Goal: Browse casually

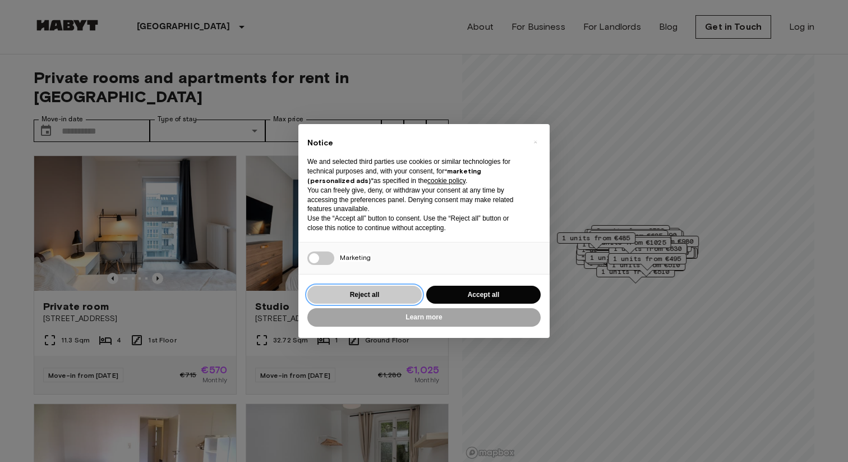
click at [402, 292] on button "Reject all" at bounding box center [364, 295] width 114 height 19
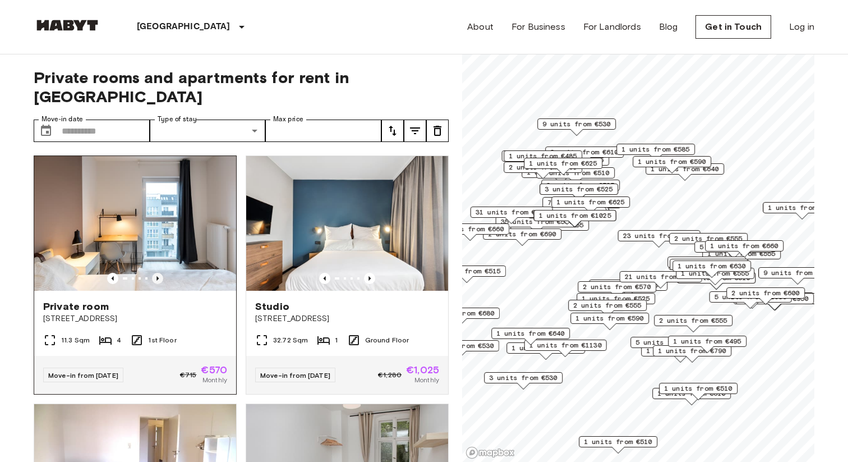
click at [156, 273] on icon "Previous image" at bounding box center [157, 278] width 11 height 11
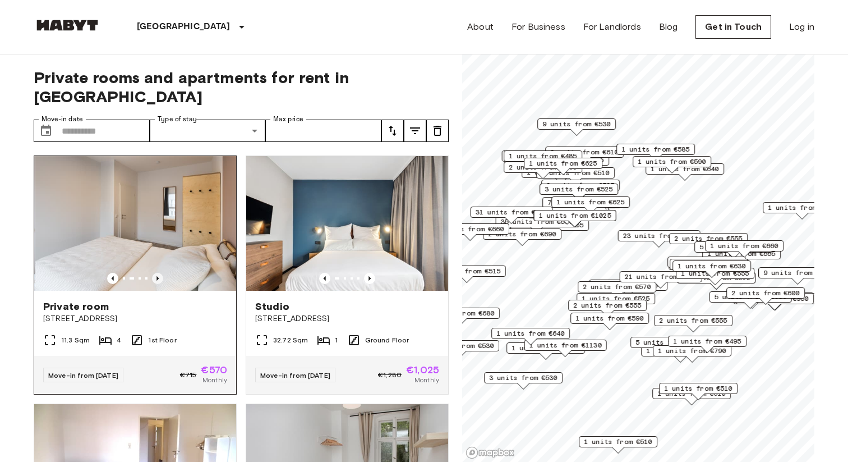
click at [156, 273] on icon "Previous image" at bounding box center [157, 278] width 11 height 11
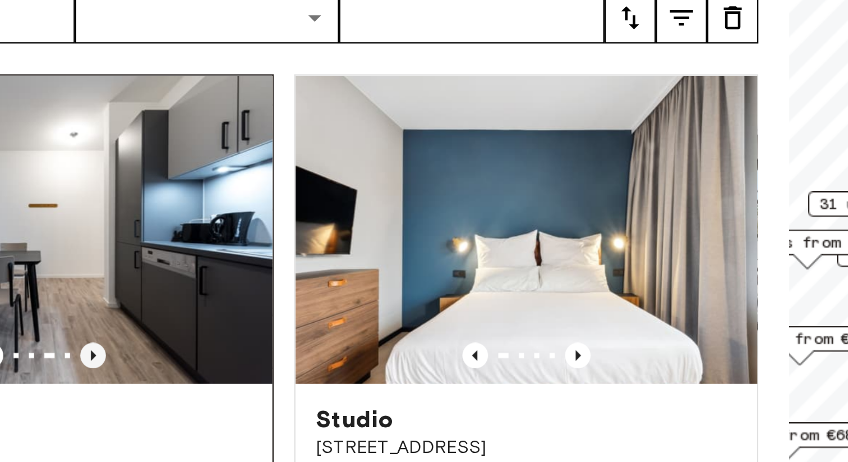
click at [160, 273] on icon "Previous image" at bounding box center [157, 278] width 11 height 11
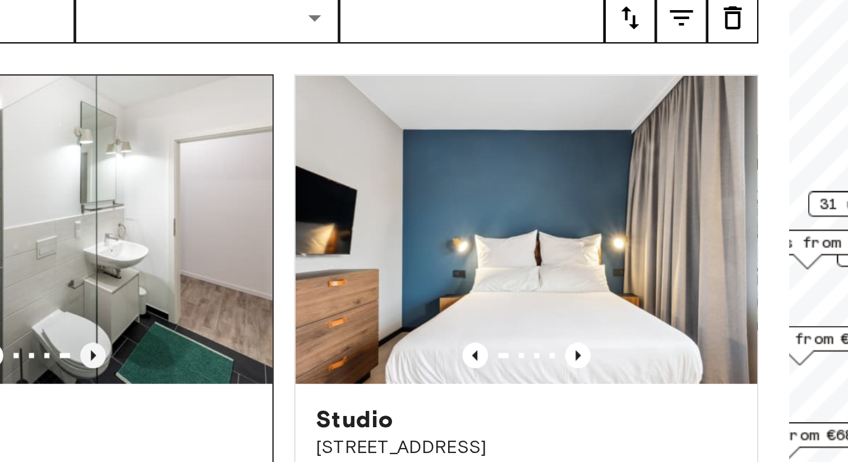
click at [160, 273] on icon "Previous image" at bounding box center [157, 278] width 11 height 11
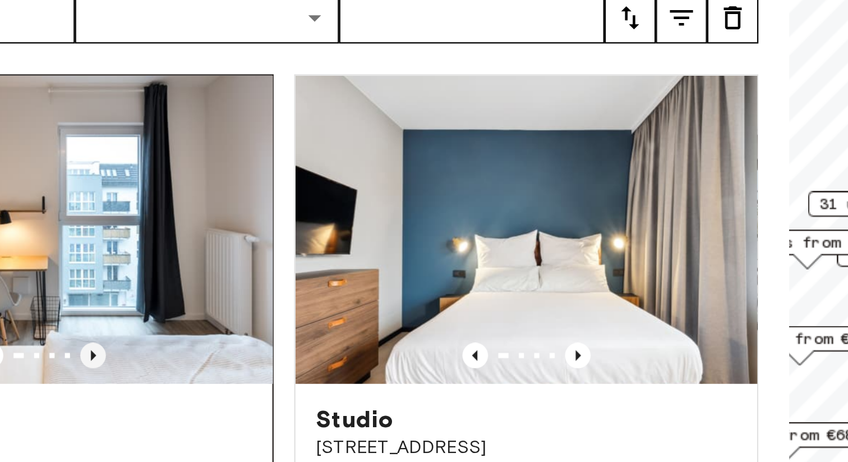
click at [160, 273] on icon "Previous image" at bounding box center [157, 278] width 11 height 11
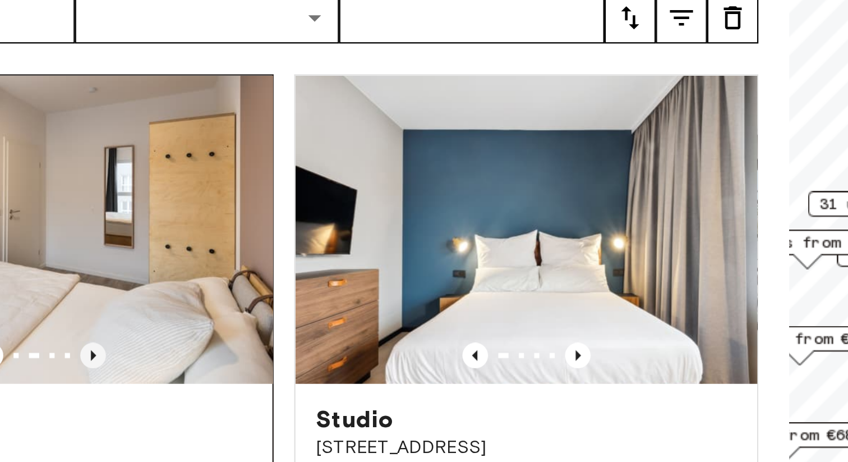
click at [160, 273] on icon "Previous image" at bounding box center [157, 278] width 11 height 11
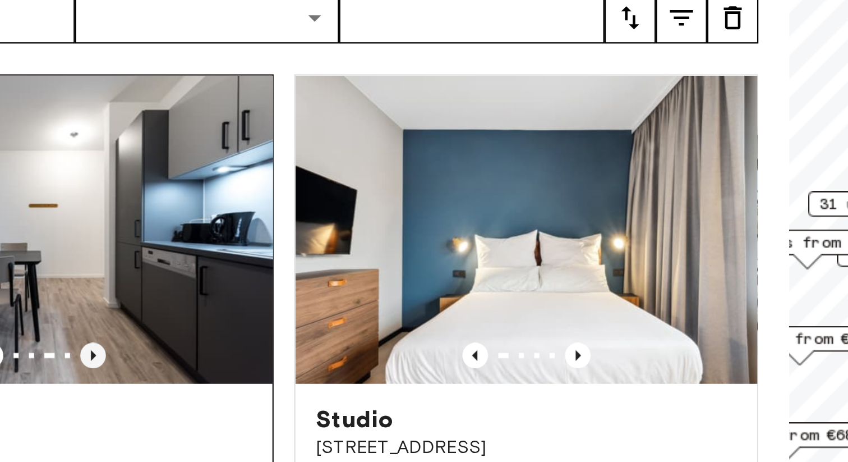
click at [160, 273] on icon "Previous image" at bounding box center [157, 278] width 11 height 11
